Goal: Task Accomplishment & Management: Manage account settings

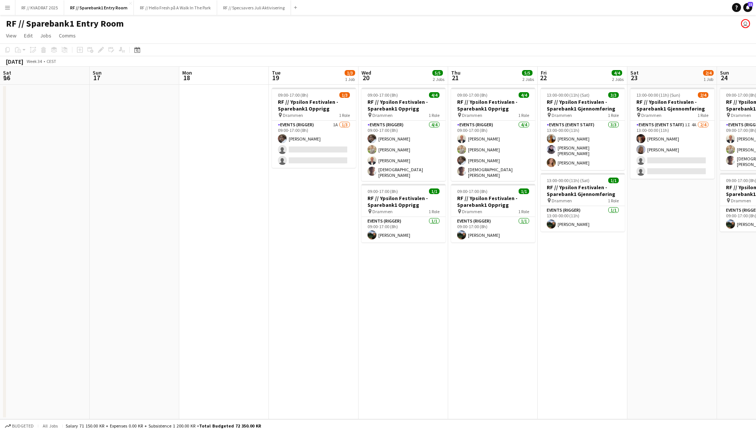
scroll to position [0, 187]
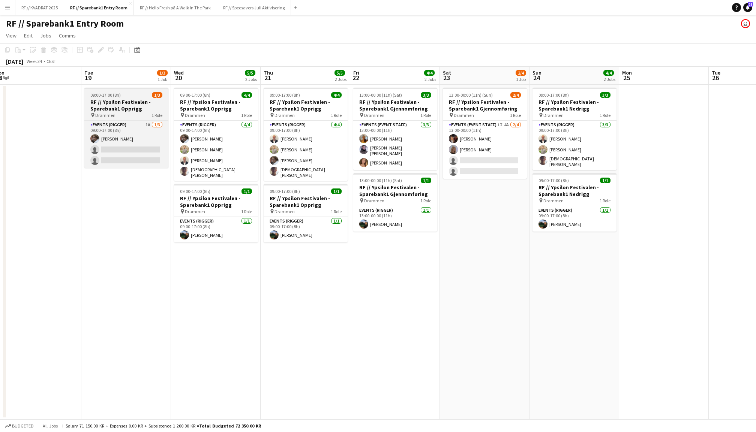
click at [132, 103] on h3 "RF // Ypsilon Festivalen - Sparebank1 Opprigg" at bounding box center [126, 105] width 84 height 13
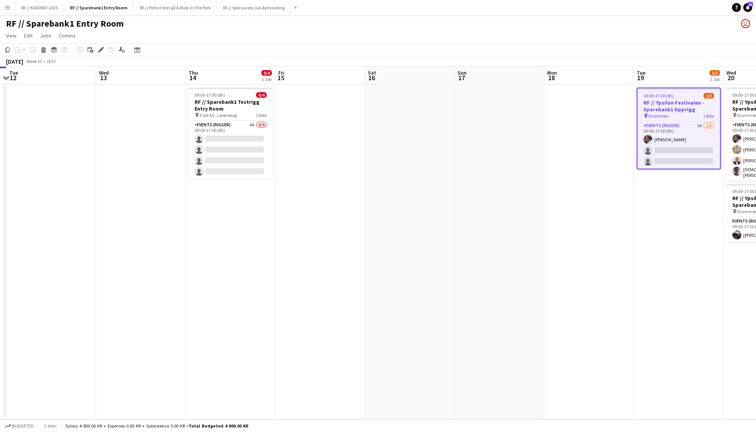
scroll to position [0, 232]
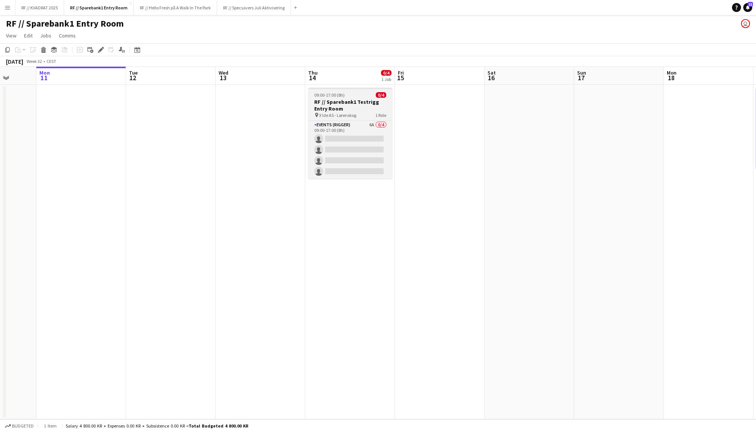
click at [341, 107] on h3 "RF // Sparebank1 Testrigg Entry Room" at bounding box center [350, 105] width 84 height 13
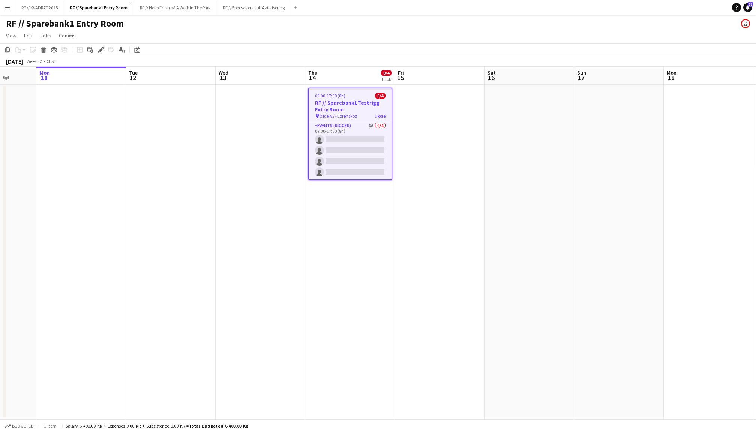
click at [414, 136] on app-date-cell at bounding box center [440, 252] width 90 height 335
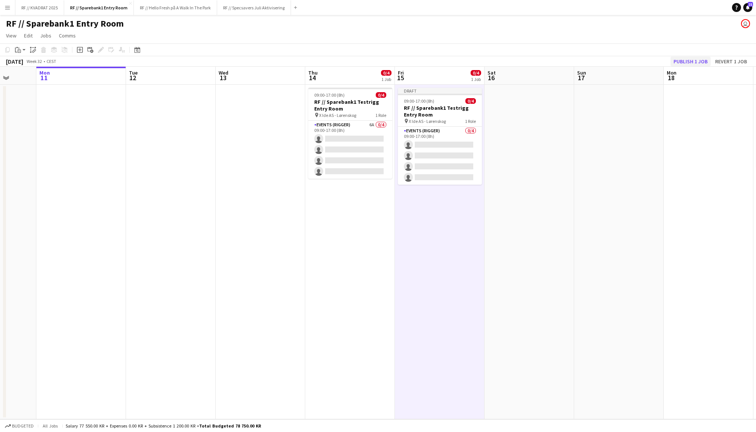
click at [696, 58] on button "Publish 1 job" at bounding box center [690, 62] width 40 height 10
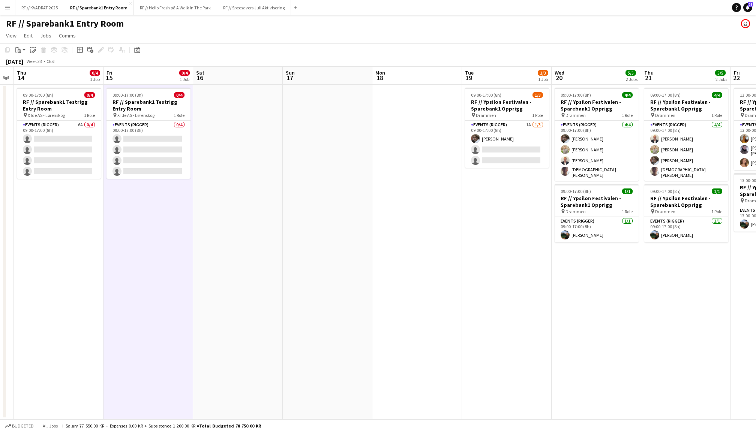
scroll to position [0, 219]
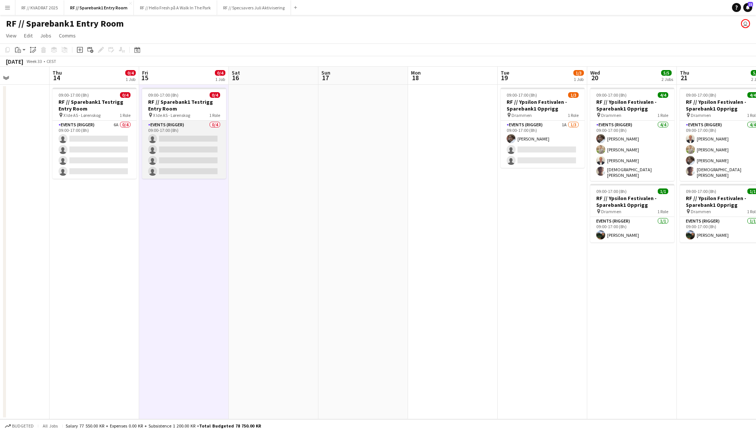
click at [192, 138] on app-card-role "Events (Rigger) 0/4 09:00-17:00 (8h) single-neutral-actions single-neutral-acti…" at bounding box center [184, 150] width 84 height 58
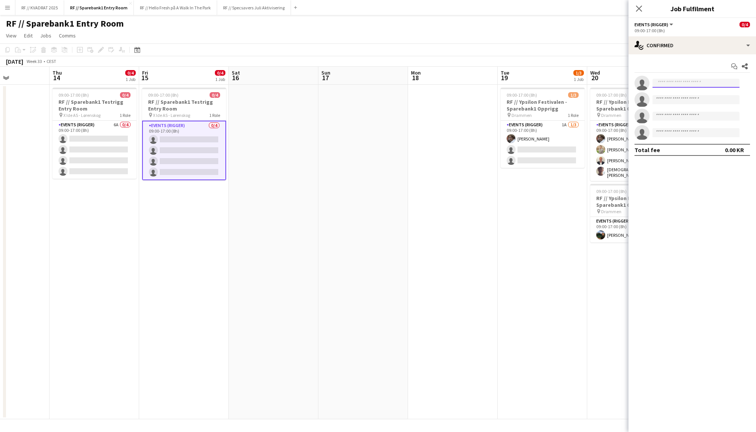
click at [689, 84] on input at bounding box center [695, 83] width 87 height 9
type input "********"
click at [697, 101] on span "[EMAIL_ADDRESS][DOMAIN_NAME]" at bounding box center [695, 100] width 75 height 6
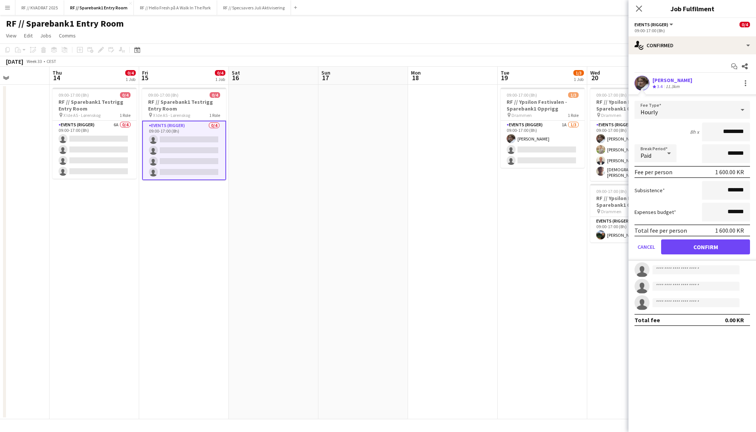
click at [702, 247] on button "Confirm" at bounding box center [705, 247] width 89 height 15
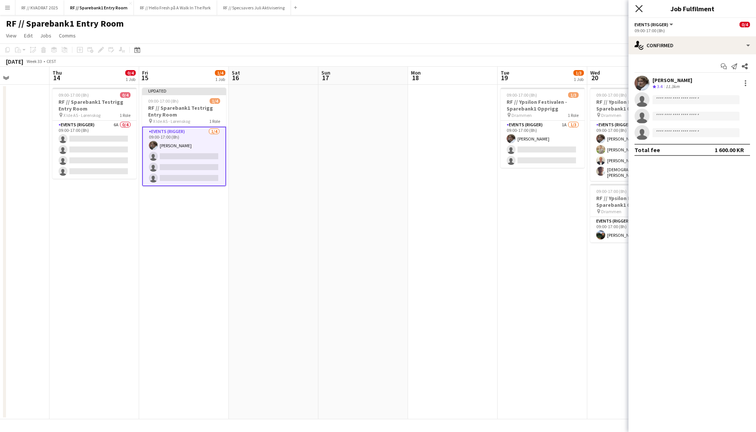
click at [642, 7] on icon "Close pop-in" at bounding box center [638, 8] width 7 height 7
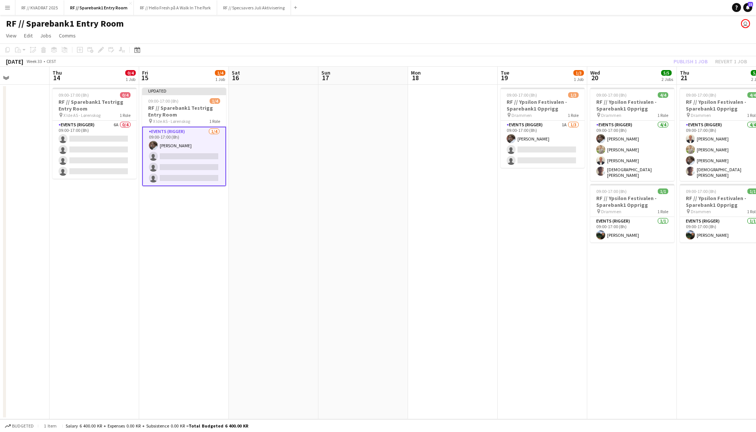
click at [687, 60] on div "Publish 1 job Revert 1 job" at bounding box center [709, 62] width 91 height 10
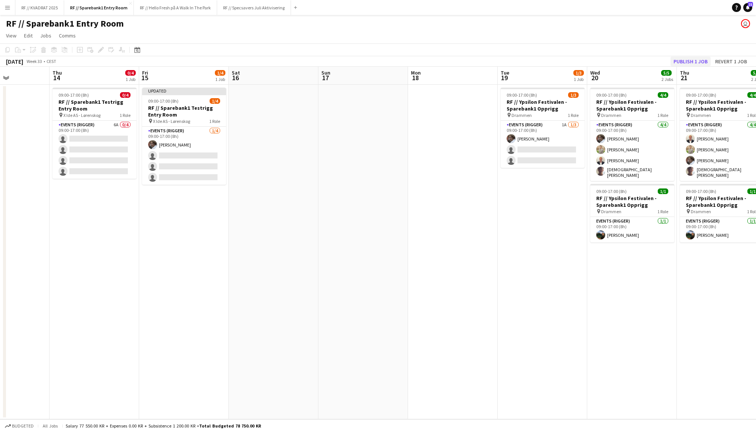
click at [683, 61] on button "Publish 1 job" at bounding box center [690, 62] width 40 height 10
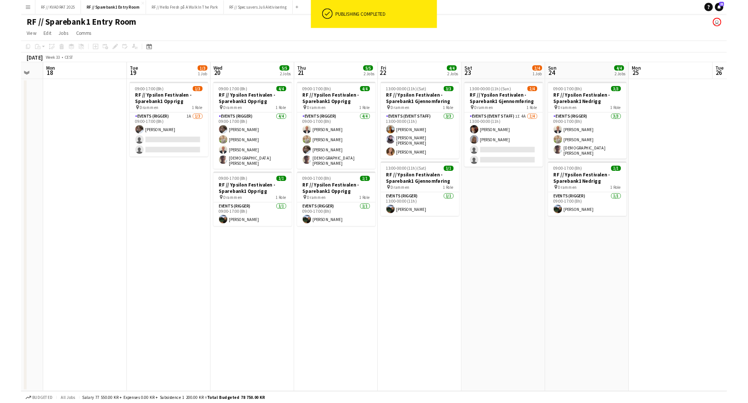
scroll to position [0, 337]
